Goal: Transaction & Acquisition: Purchase product/service

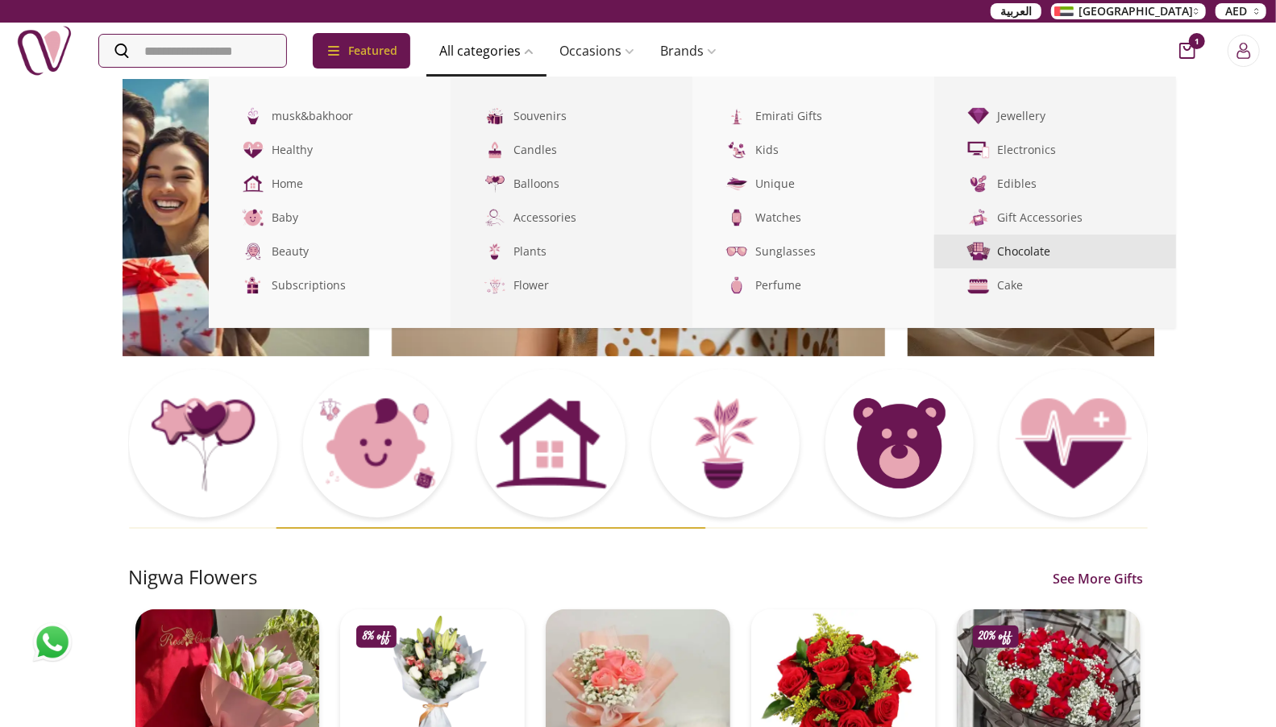
click at [993, 249] on img at bounding box center [979, 252] width 27 height 27
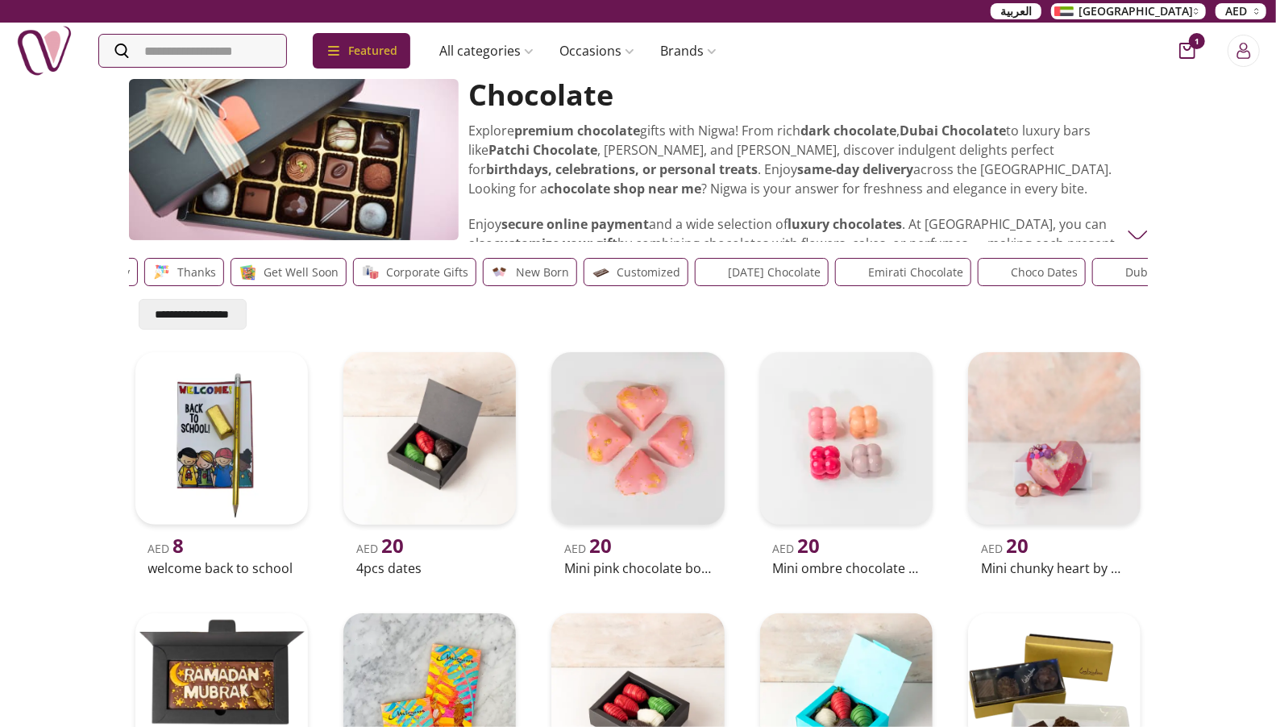
scroll to position [0, 460]
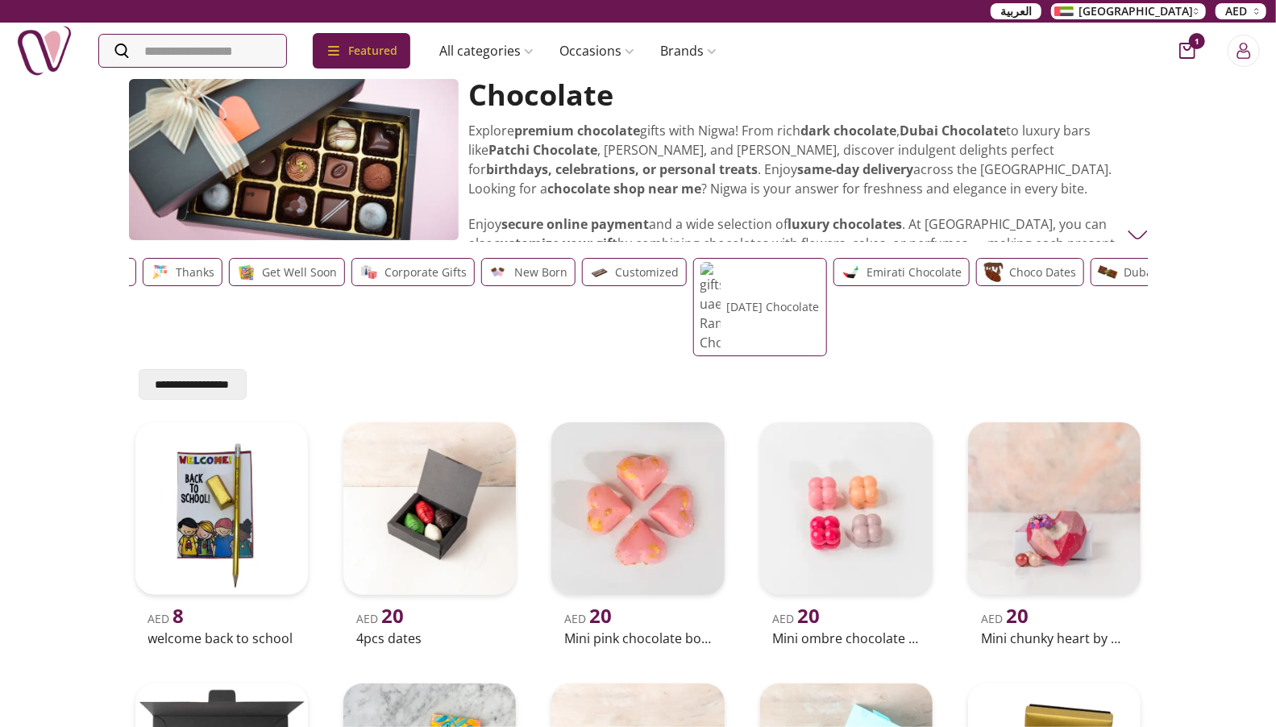
drag, startPoint x: 622, startPoint y: 283, endPoint x: 0, endPoint y: 276, distance: 622.5
click at [0, 277] on div "**********" at bounding box center [638, 658] width 1276 height 1162
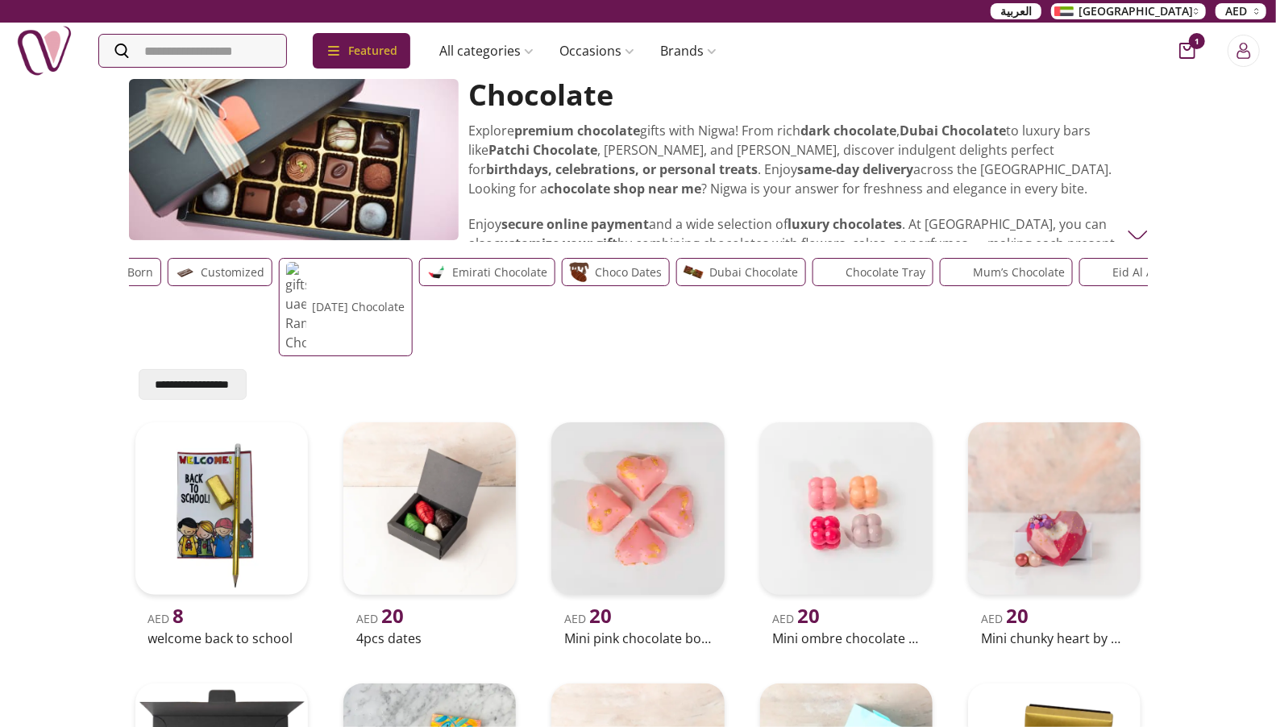
scroll to position [0, 885]
drag, startPoint x: 1117, startPoint y: 268, endPoint x: 517, endPoint y: 289, distance: 600.2
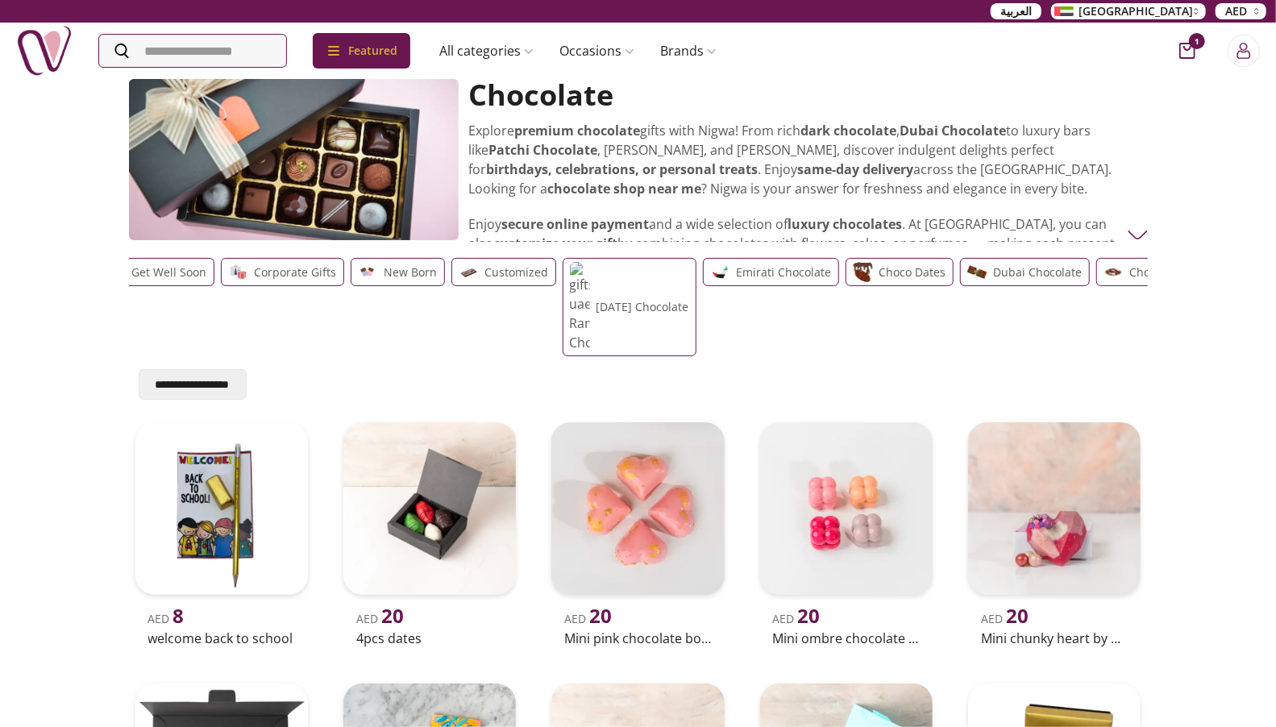
drag, startPoint x: 510, startPoint y: 273, endPoint x: 1092, endPoint y: 293, distance: 581.6
click at [554, 293] on div "Love Birthday Congratulations Miss You Sorry Thanks Get well soon Corporate Gif…" at bounding box center [47, 307] width 1013 height 98
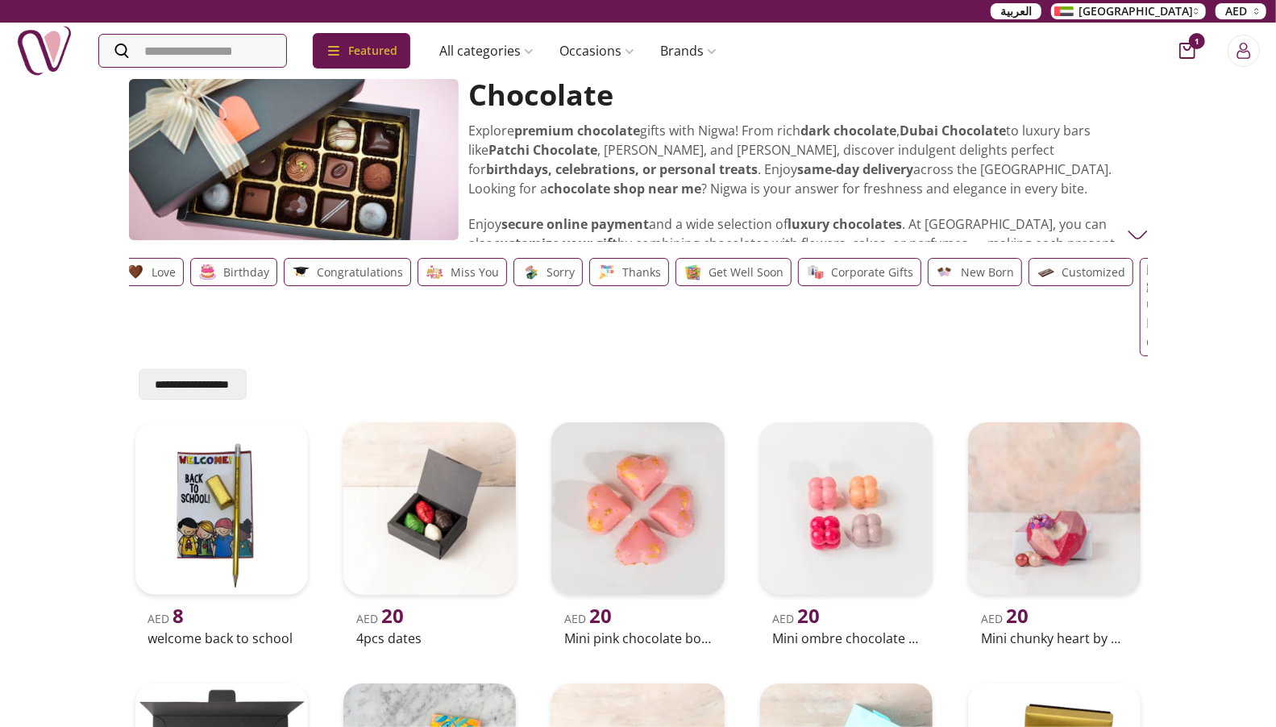
scroll to position [0, 0]
drag, startPoint x: 658, startPoint y: 283, endPoint x: 1023, endPoint y: 306, distance: 366.0
click at [1023, 306] on div "Love Birthday Congratulations Miss You Sorry Thanks Get well soon Corporate Gif…" at bounding box center [638, 307] width 1013 height 98
drag, startPoint x: 740, startPoint y: 279, endPoint x: 982, endPoint y: 294, distance: 242.4
click at [960, 289] on div "Love Birthday Congratulations Miss You Sorry Thanks Get well soon Corporate Gif…" at bounding box center [638, 307] width 1013 height 98
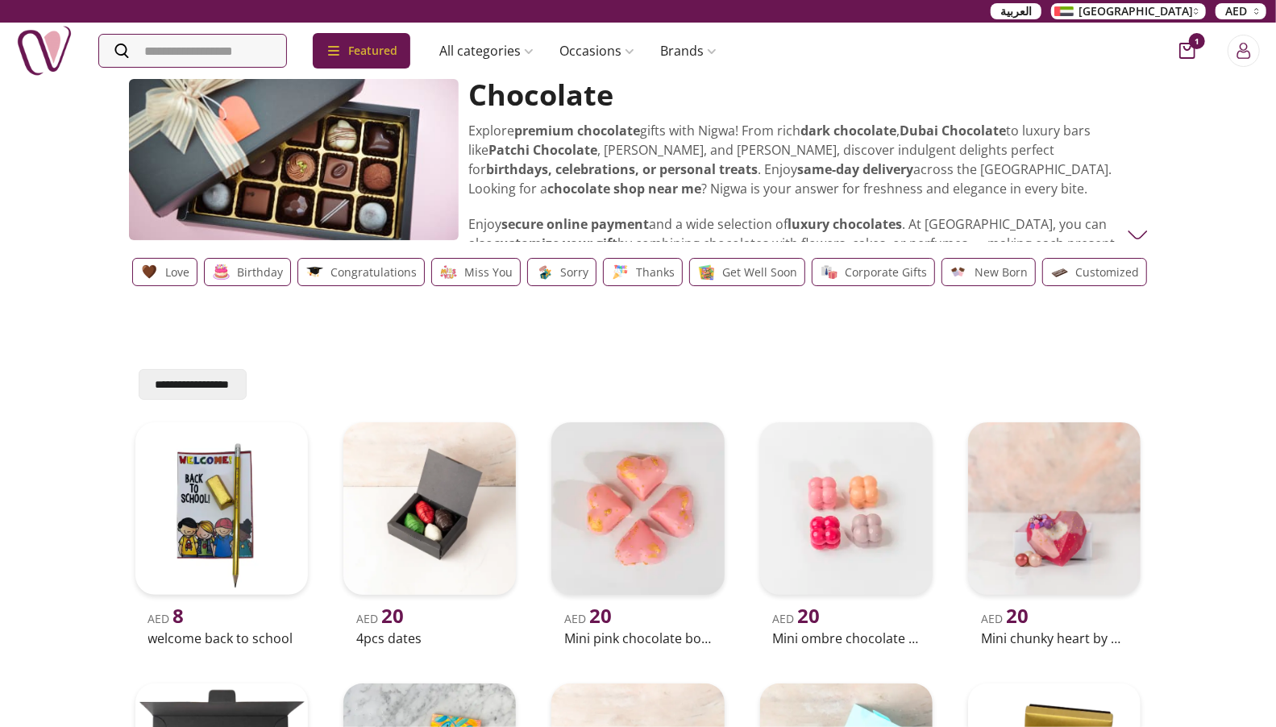
click at [1130, 230] on img at bounding box center [1138, 235] width 20 height 20
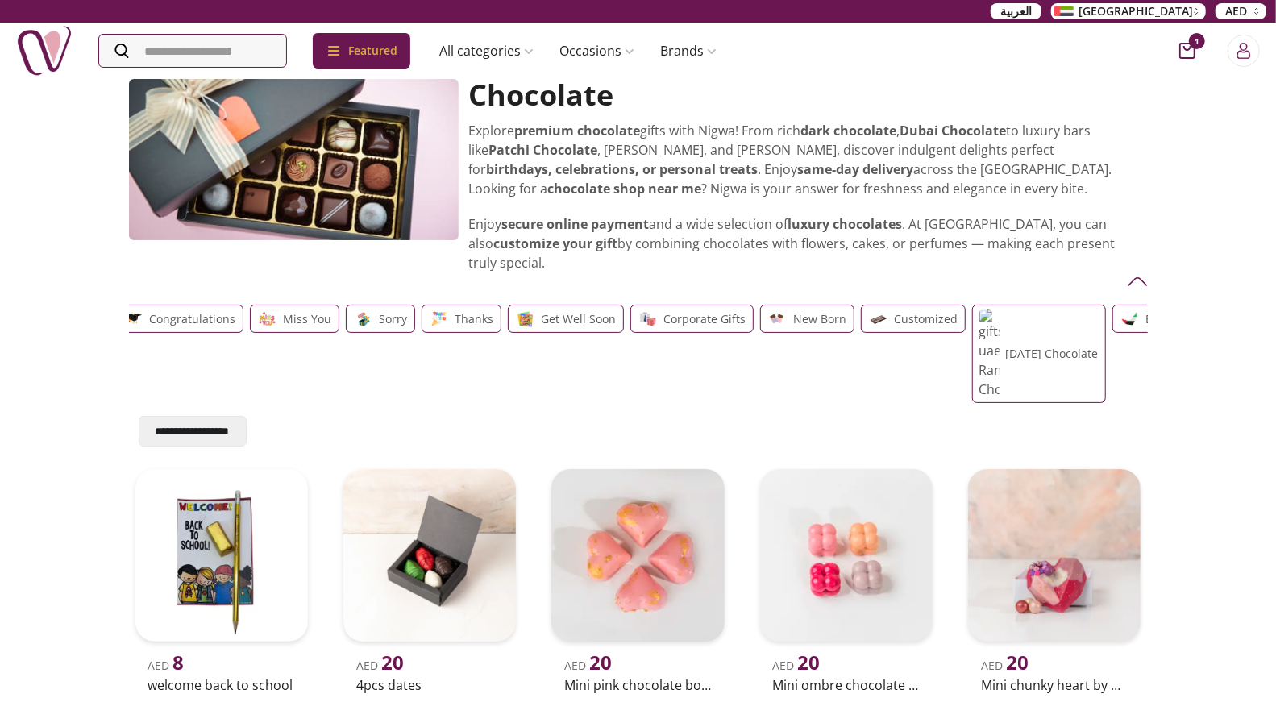
drag, startPoint x: 1073, startPoint y: 312, endPoint x: 851, endPoint y: 295, distance: 223.2
click at [861, 305] on div "Customized" at bounding box center [913, 319] width 105 height 28
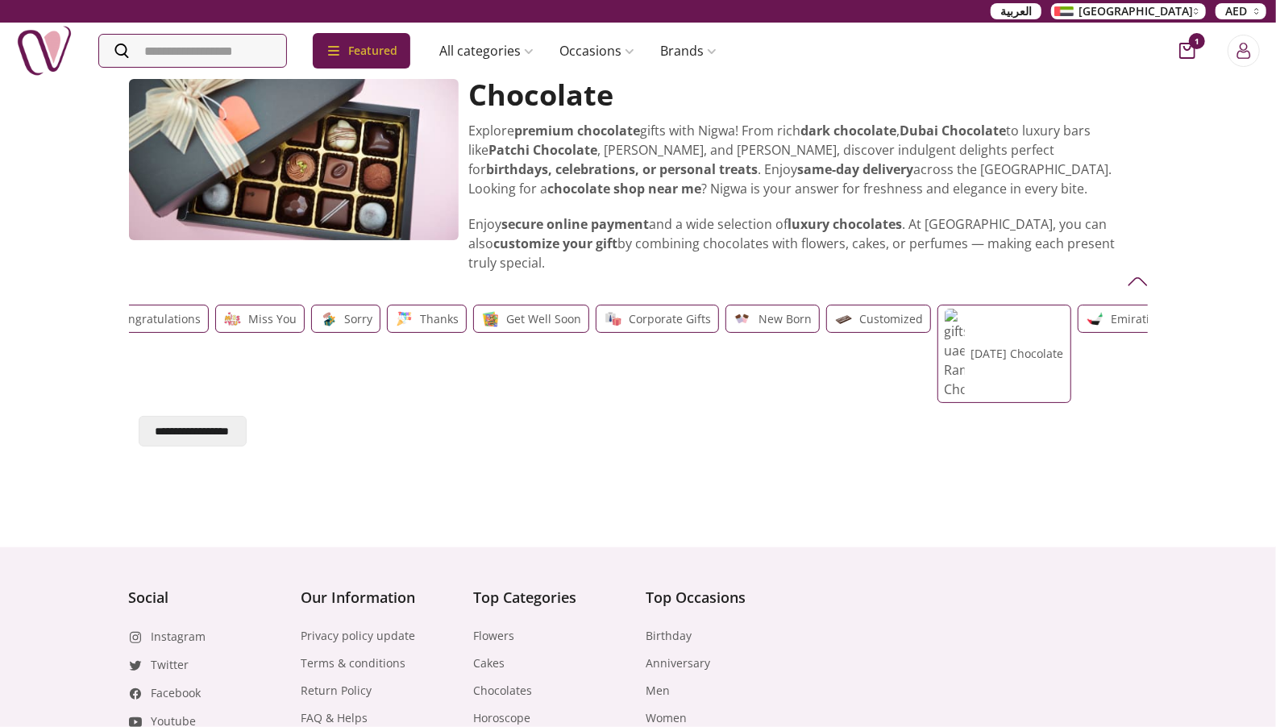
scroll to position [0, 223]
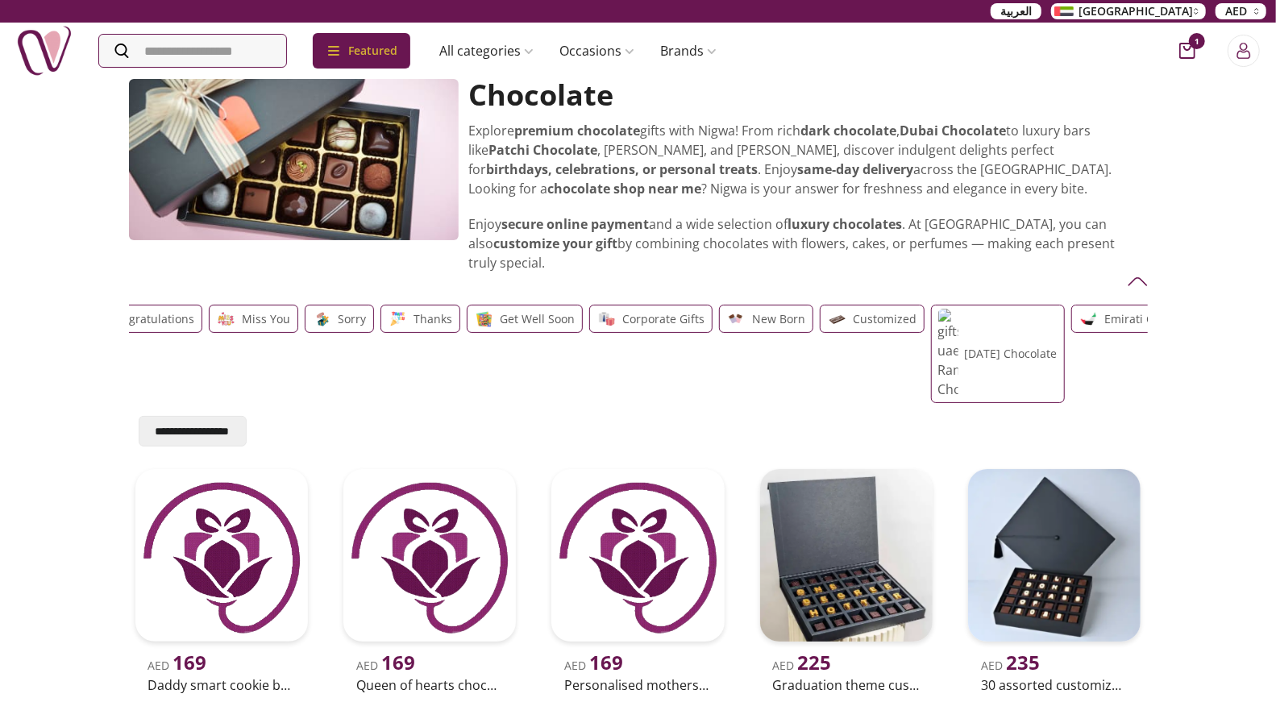
click at [855, 310] on p "Customized" at bounding box center [886, 319] width 64 height 19
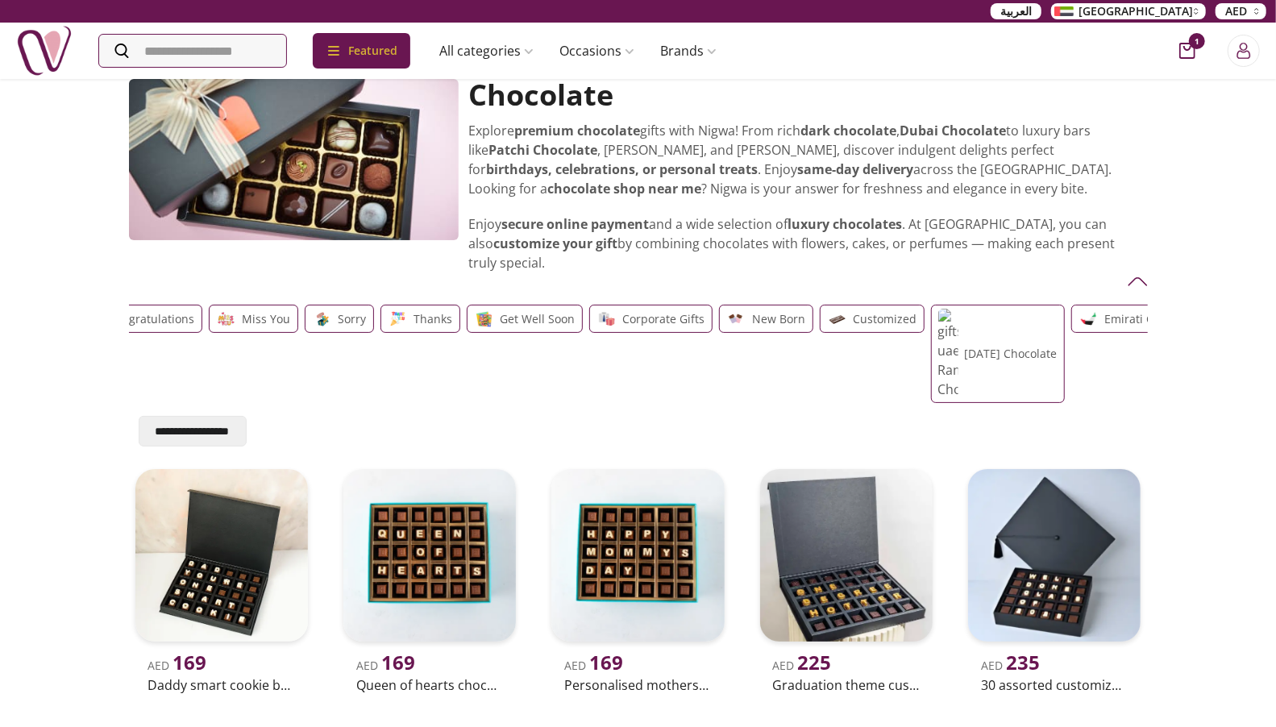
scroll to position [0, 0]
click at [834, 305] on div "Customized" at bounding box center [872, 319] width 105 height 28
click at [854, 310] on p "Customized" at bounding box center [886, 319] width 64 height 19
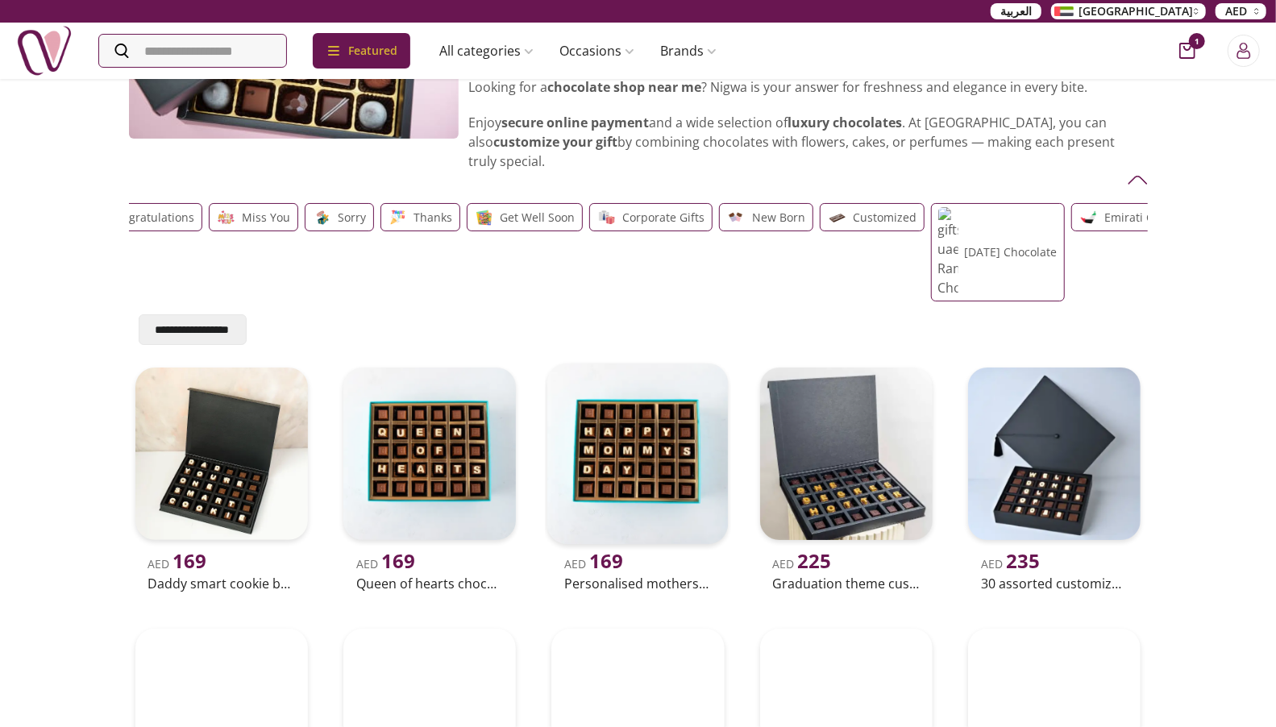
scroll to position [106, 0]
